Goal: Transaction & Acquisition: Book appointment/travel/reservation

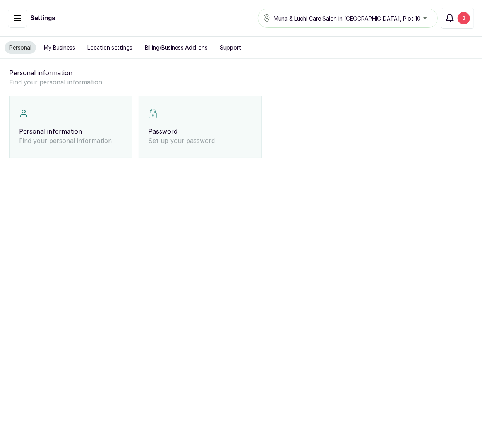
click at [455, 24] on button "Notifications 3" at bounding box center [457, 18] width 33 height 21
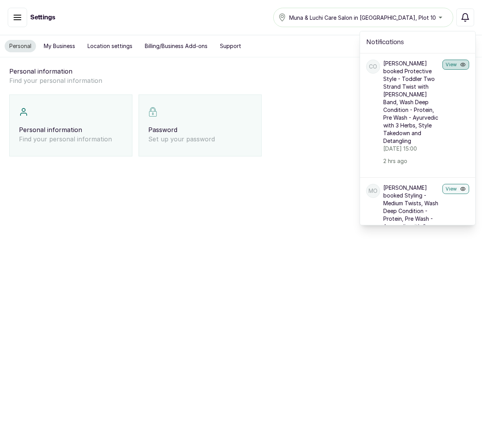
click at [443, 66] on button "View" at bounding box center [456, 65] width 27 height 10
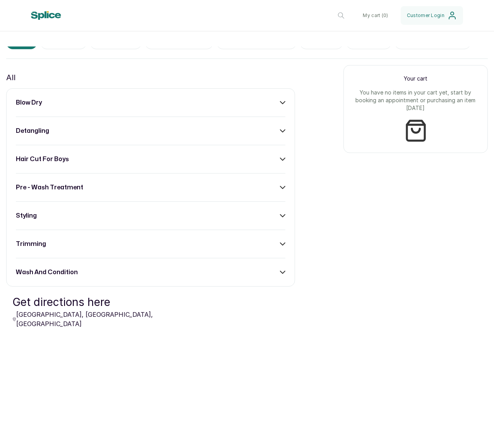
scroll to position [273, 0]
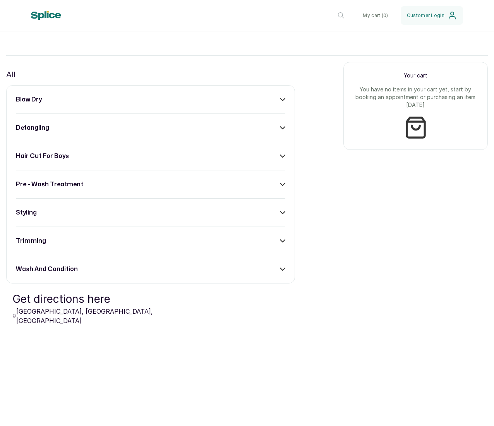
click at [273, 132] on div "blow dry detangling hair cut for boys pre - wash treatment styling trimming was…" at bounding box center [150, 184] width 289 height 198
click at [267, 132] on div "detangling" at bounding box center [150, 127] width 269 height 9
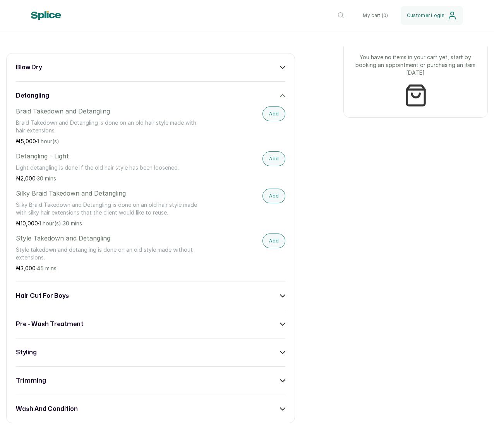
scroll to position [310, 0]
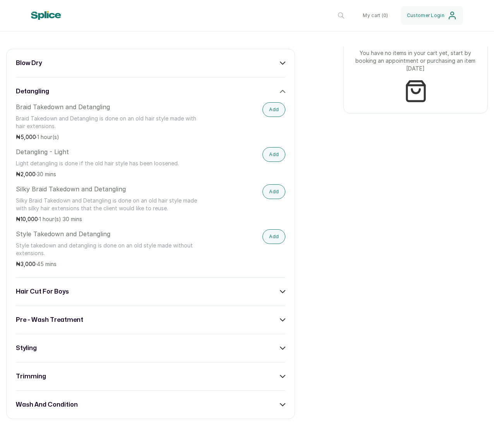
click at [228, 294] on div "blow dry detangling Braid Takedown and Detangling Braid Takedown and Detangling…" at bounding box center [150, 234] width 289 height 370
click at [216, 296] on div "hair cut for boys" at bounding box center [150, 291] width 269 height 9
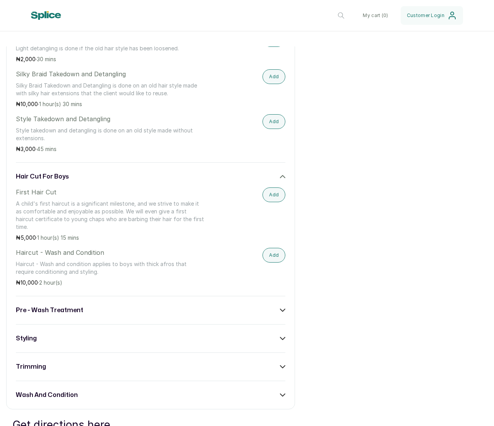
scroll to position [428, 0]
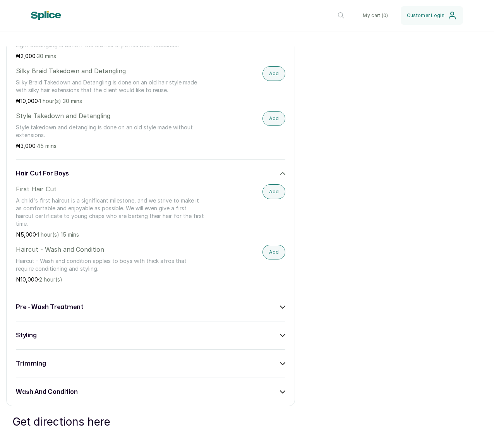
click at [270, 192] on div "hair cut for boys First Hair Cut A child's first haircut is a significant miles…" at bounding box center [150, 226] width 269 height 115
click at [280, 176] on icon at bounding box center [282, 173] width 5 height 5
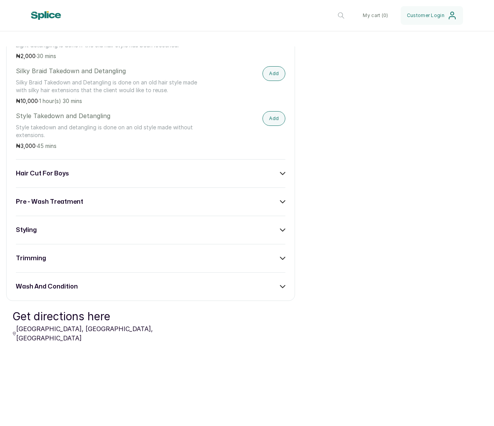
click at [274, 178] on div "hair cut for boys" at bounding box center [150, 173] width 269 height 9
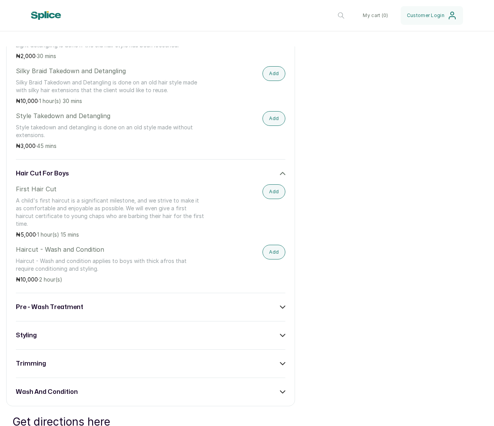
click at [274, 178] on div "hair cut for boys" at bounding box center [150, 173] width 269 height 9
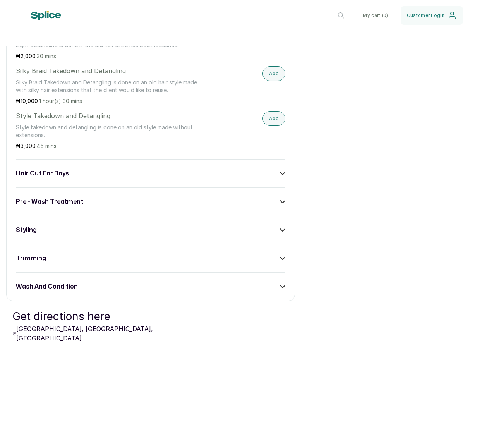
click at [280, 204] on icon at bounding box center [282, 201] width 5 height 5
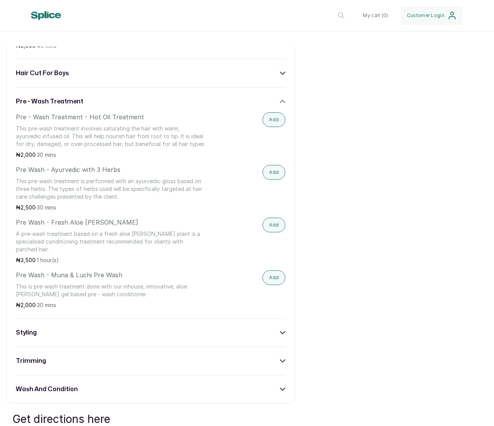
scroll to position [533, 0]
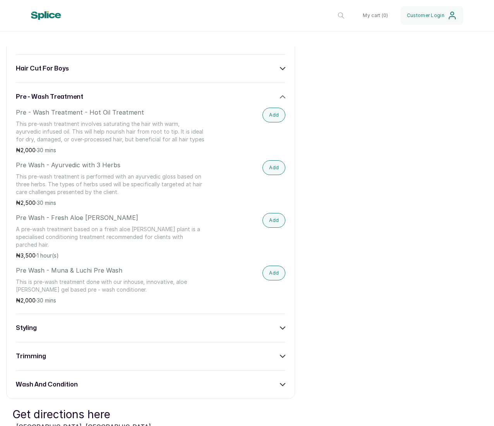
click at [271, 101] on div "pre - wash treatment" at bounding box center [150, 96] width 269 height 9
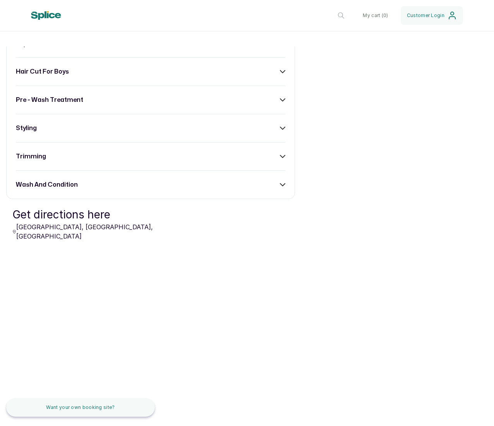
click at [263, 133] on div "styling" at bounding box center [150, 128] width 269 height 9
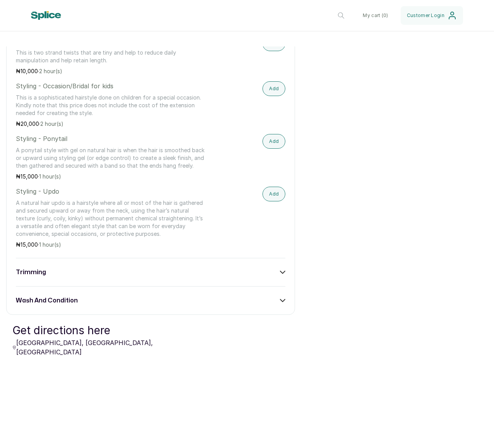
scroll to position [1145, 0]
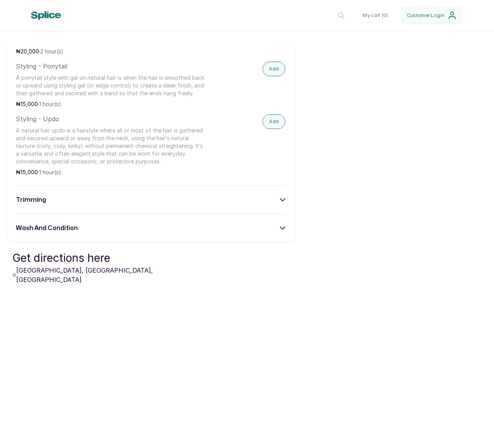
click at [217, 204] on div "trimming" at bounding box center [150, 199] width 269 height 9
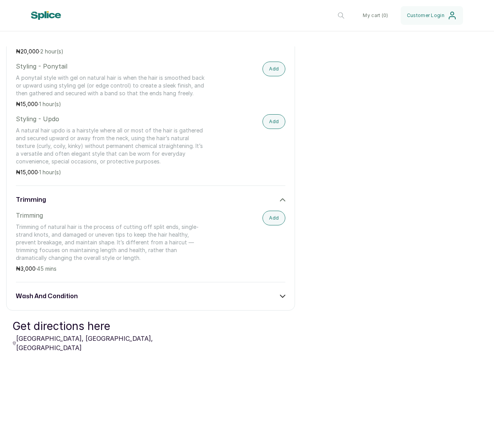
click at [160, 301] on div "wash and condition" at bounding box center [150, 296] width 269 height 9
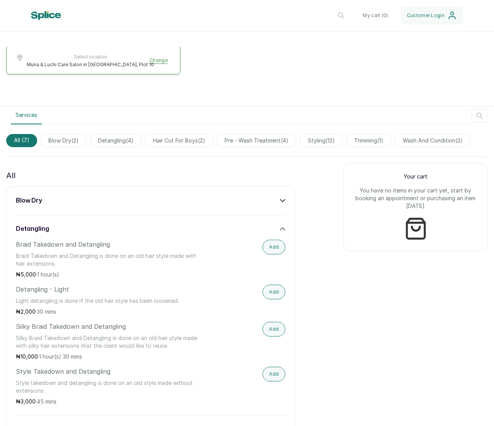
scroll to position [167, 0]
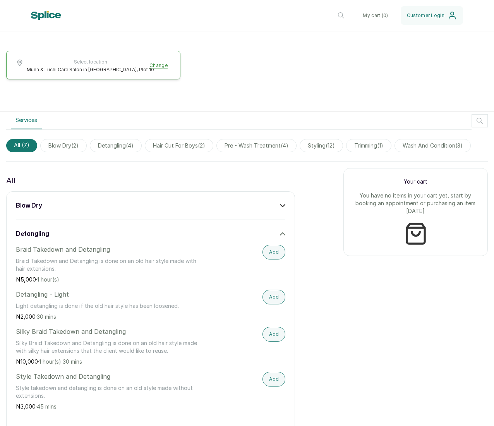
click at [169, 146] on span "hair cut for boys ( 2 )" at bounding box center [179, 145] width 69 height 13
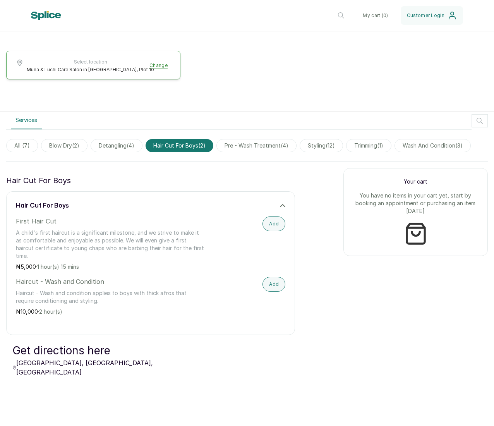
click at [269, 147] on span "pre - wash treatment ( 4 )" at bounding box center [256, 145] width 80 height 13
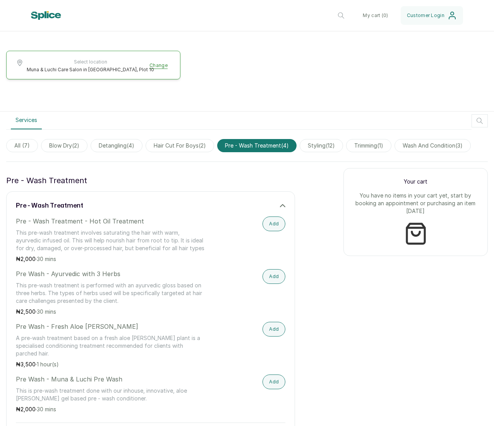
click at [330, 148] on span "styling ( 12 )" at bounding box center [321, 145] width 43 height 13
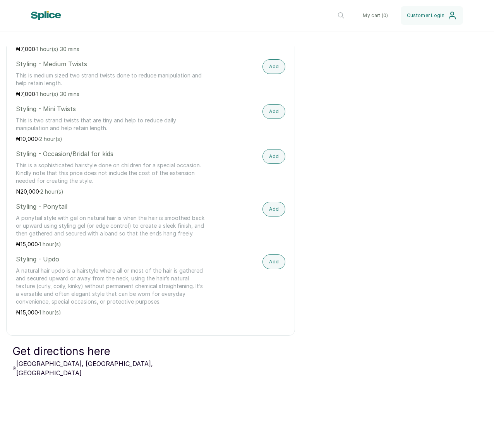
scroll to position [877, 0]
